Goal: Transaction & Acquisition: Purchase product/service

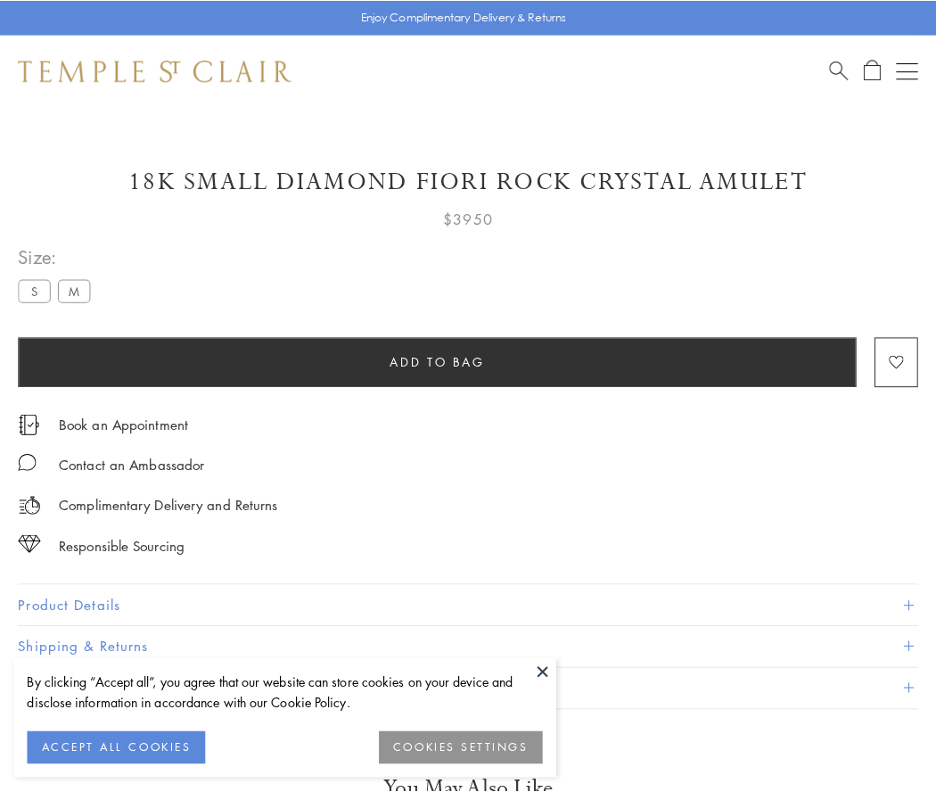
scroll to position [105, 0]
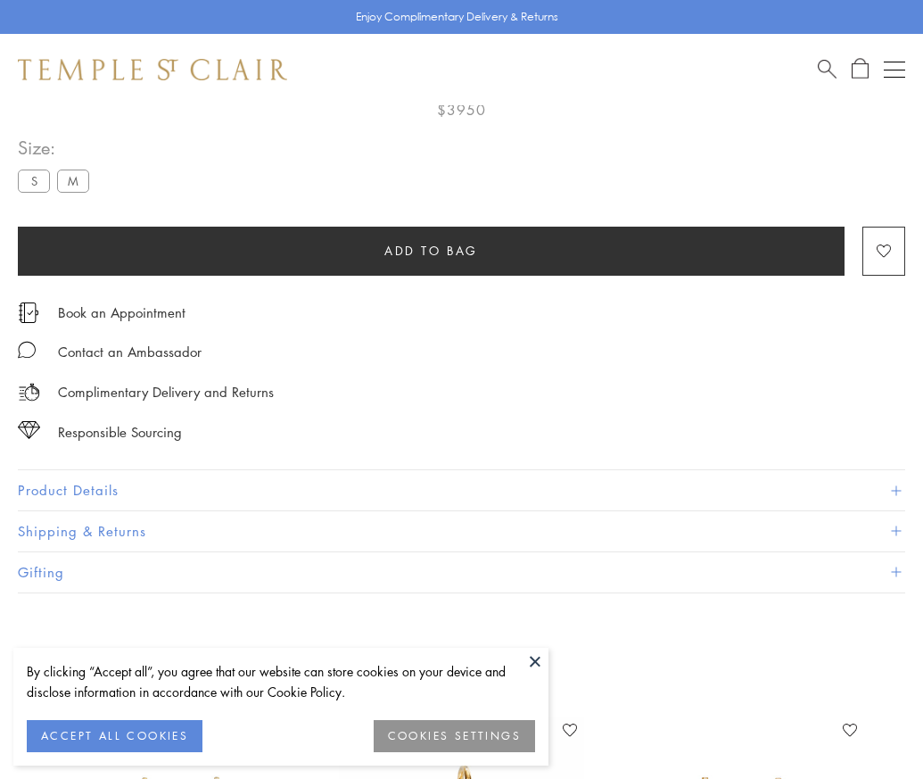
click at [431, 250] on span "Add to bag" at bounding box center [431, 251] width 94 height 20
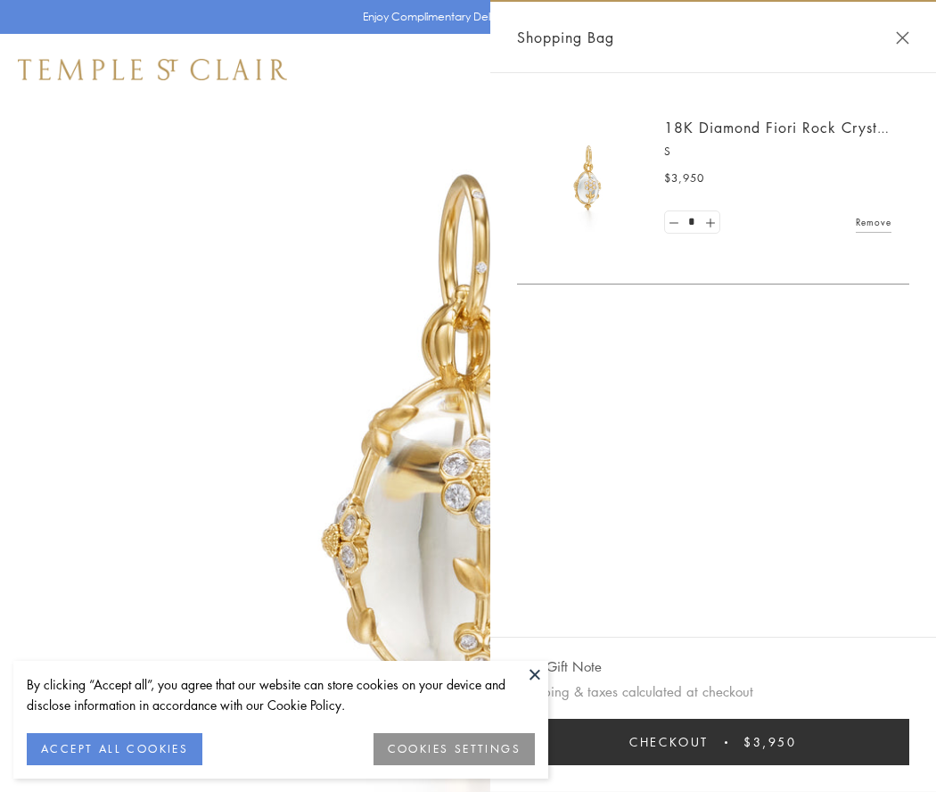
click at [713, 742] on button "Checkout $3,950" at bounding box center [713, 742] width 392 height 46
